Goal: Navigation & Orientation: Go to known website

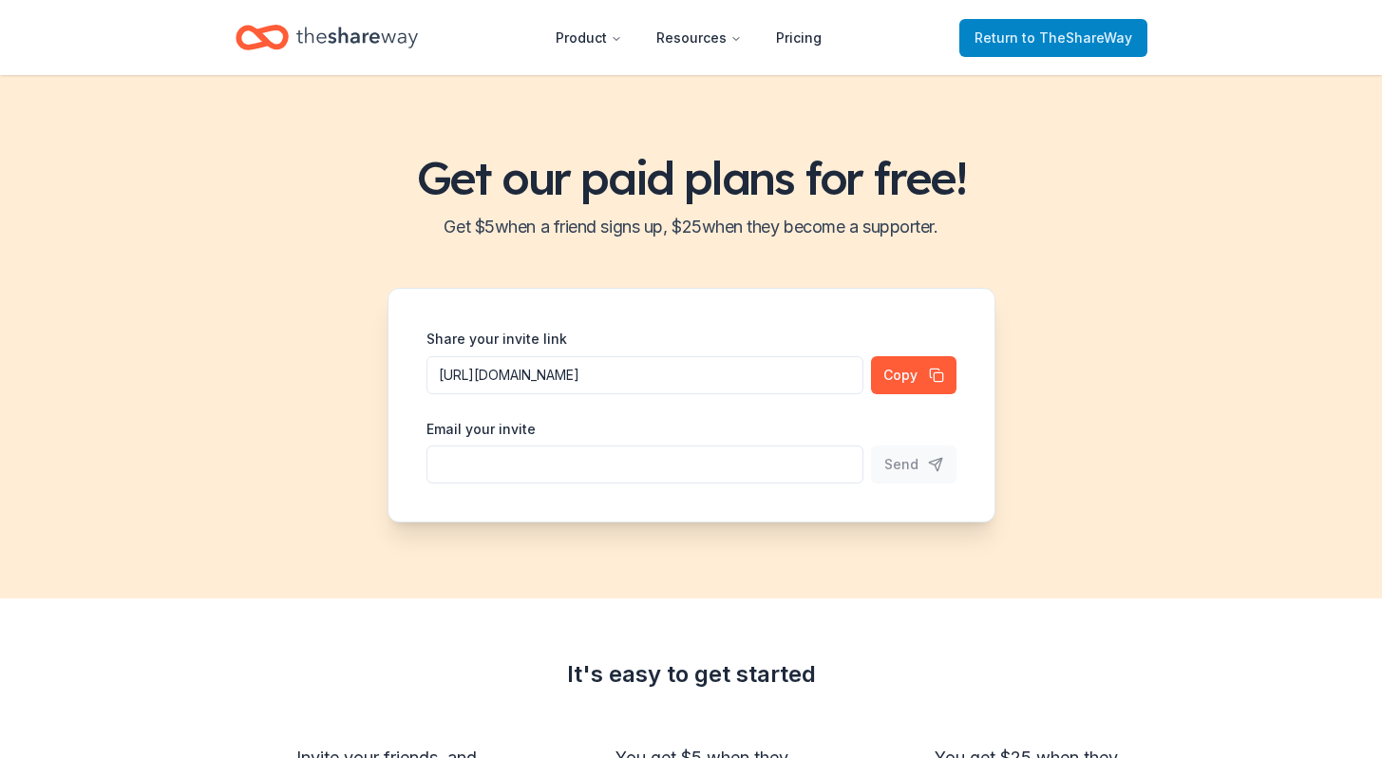
click at [1022, 45] on span "to TheShareWay" at bounding box center [1077, 37] width 110 height 16
click at [415, 57] on icon "Home" at bounding box center [357, 37] width 122 height 39
click at [405, 28] on icon "Home" at bounding box center [357, 37] width 122 height 39
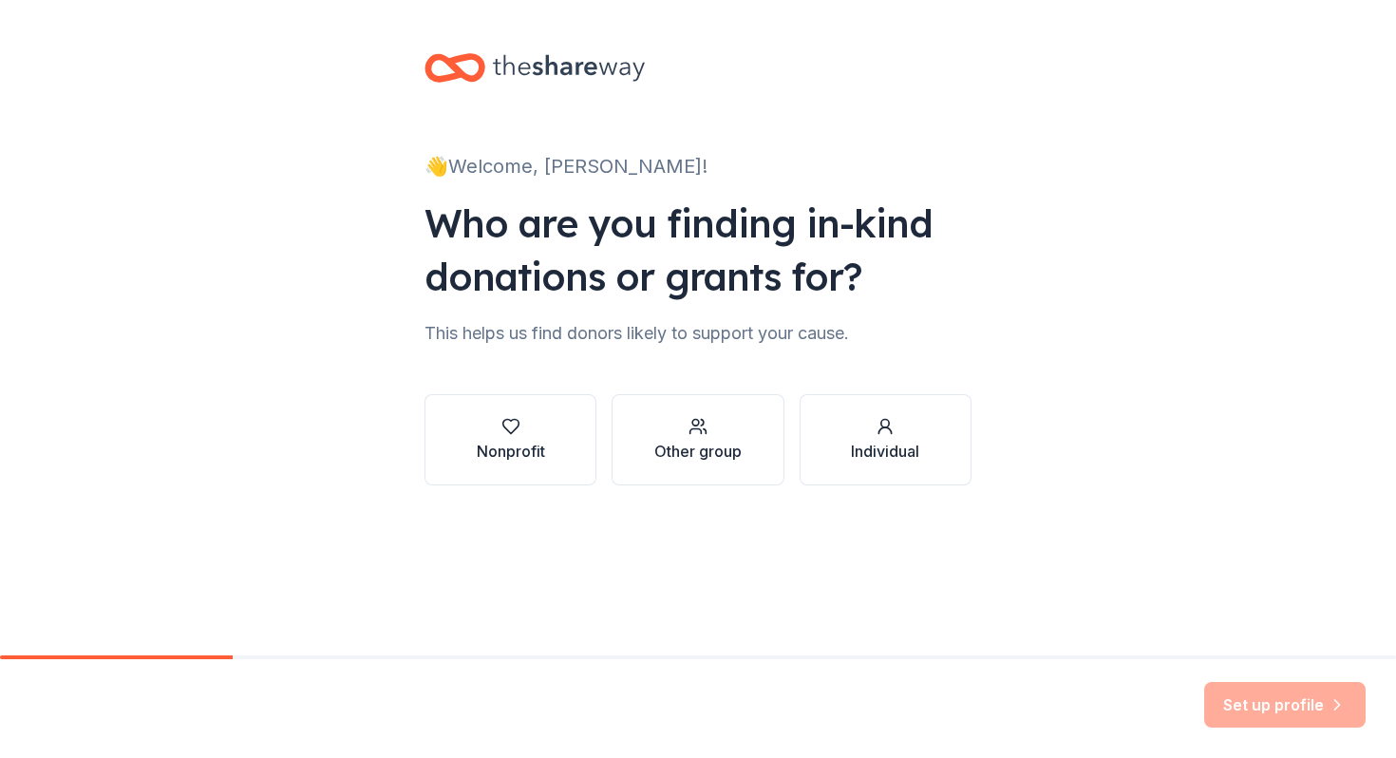
click at [511, 181] on div "👋 Welcome, [PERSON_NAME]!" at bounding box center [698, 166] width 547 height 30
